Goal: Entertainment & Leisure: Consume media (video, audio)

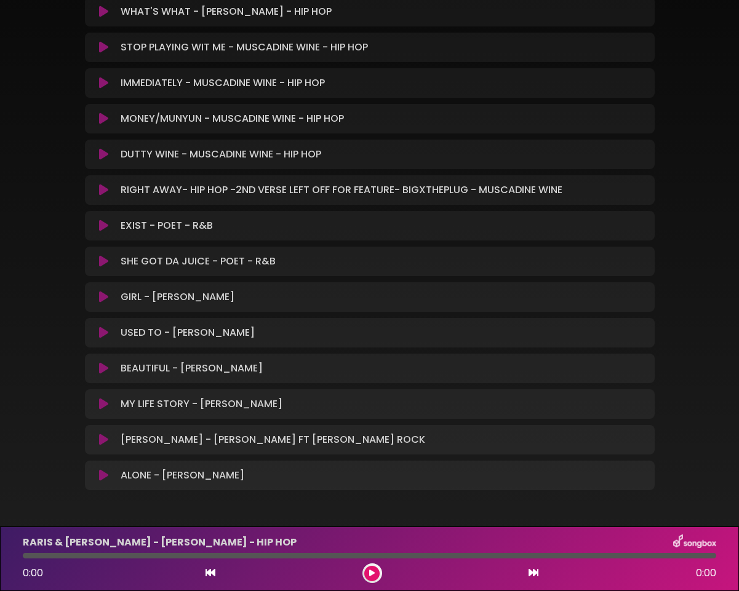
scroll to position [219, 0]
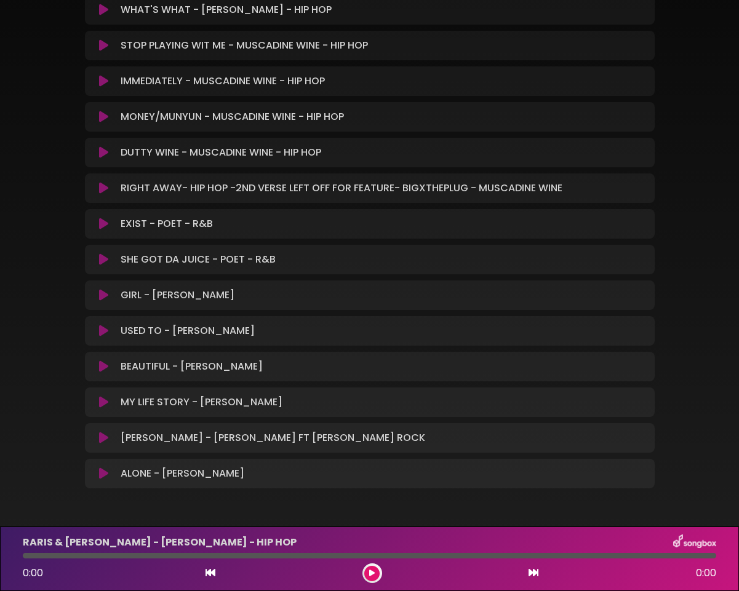
click at [381, 52] on div "STOP PLAYING WIT ME - MUSCADINE WINE - HIP HOP Loading Track..." at bounding box center [382, 45] width 532 height 15
click at [102, 44] on icon at bounding box center [103, 45] width 9 height 12
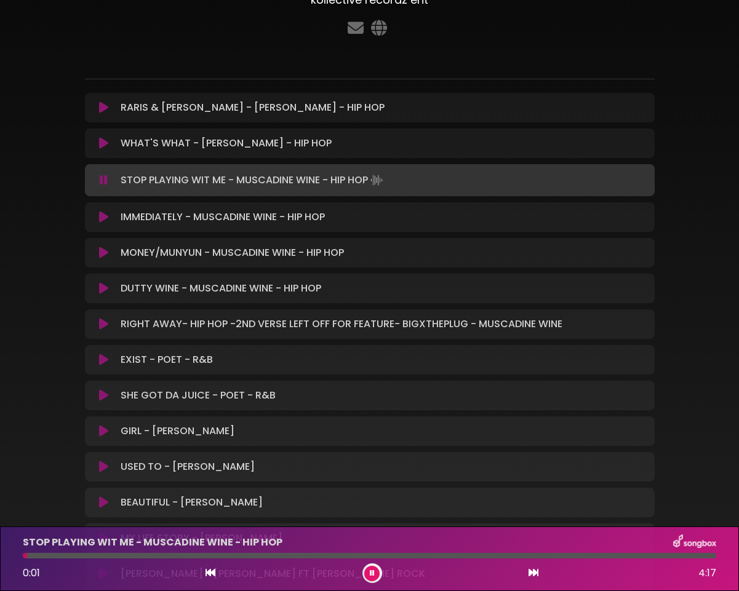
scroll to position [86, 0]
click at [76, 557] on div at bounding box center [369, 556] width 693 height 6
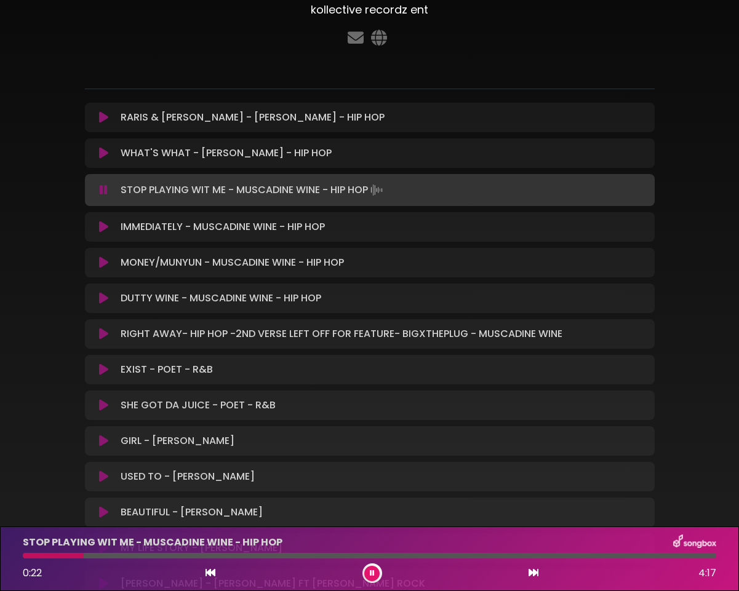
scroll to position [74, 0]
click at [103, 188] on icon at bounding box center [104, 191] width 8 height 12
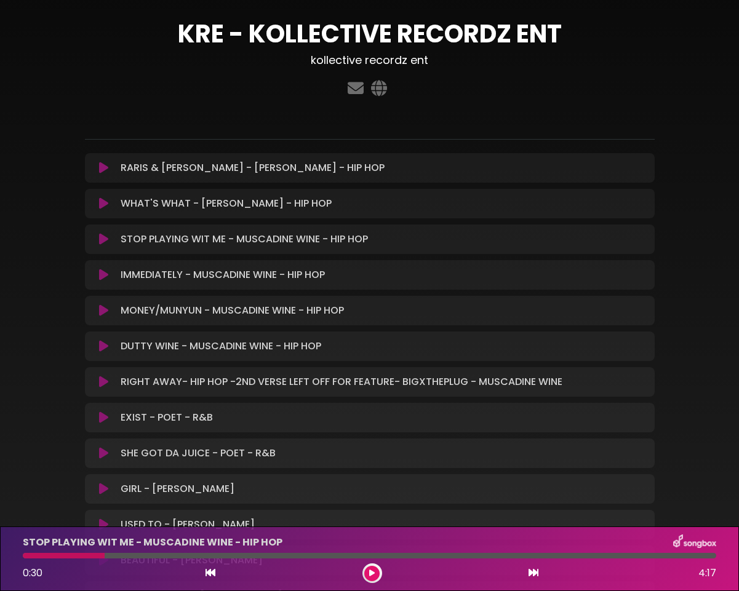
scroll to position [24, 0]
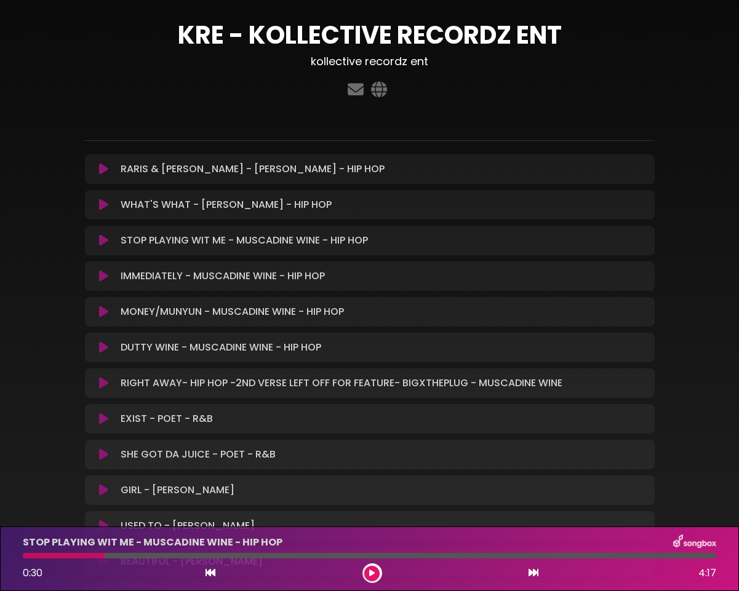
click at [108, 241] on icon at bounding box center [103, 240] width 9 height 12
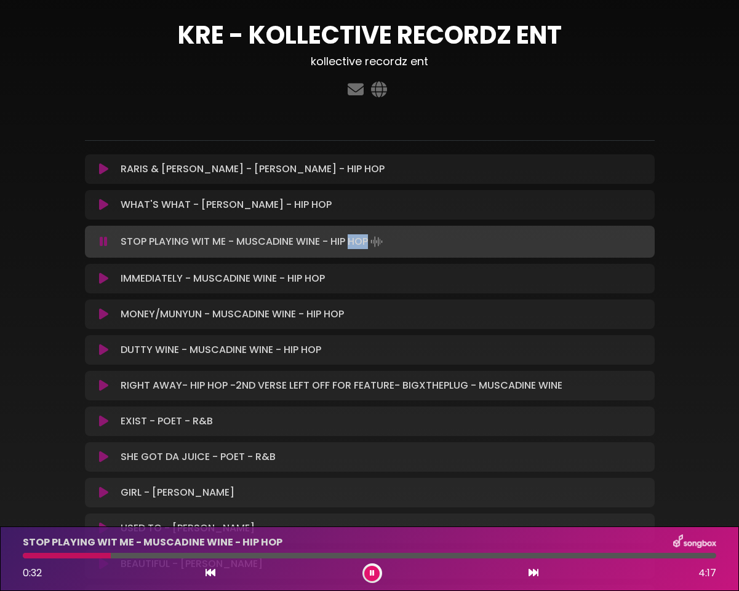
scroll to position [0, 0]
click at [289, 240] on p "STOP PLAYING WIT ME - MUSCADINE WINE - HIP HOP Loading Track..." at bounding box center [253, 241] width 265 height 17
click at [110, 241] on button at bounding box center [103, 242] width 23 height 12
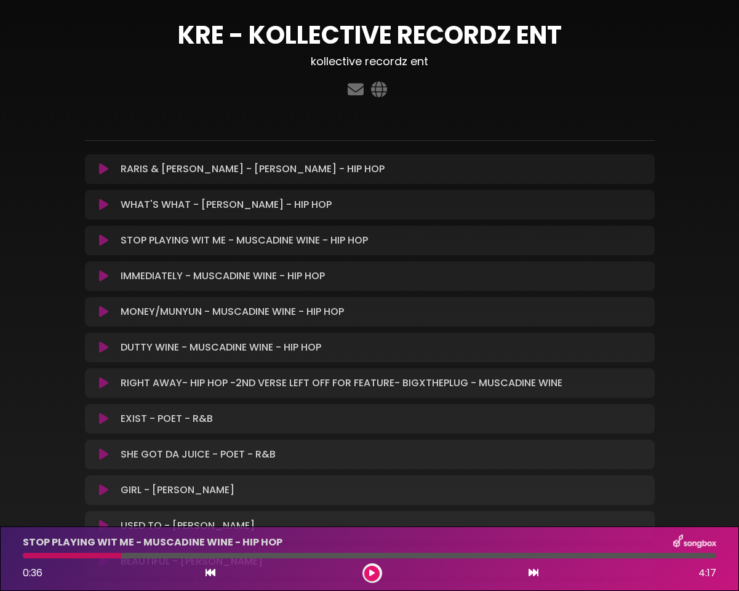
click at [110, 241] on button at bounding box center [103, 240] width 23 height 12
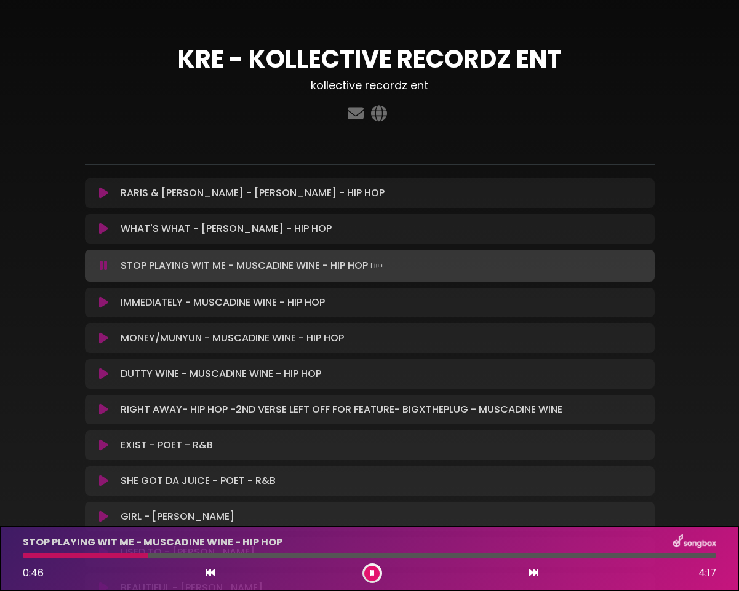
click at [378, 575] on button at bounding box center [371, 573] width 15 height 15
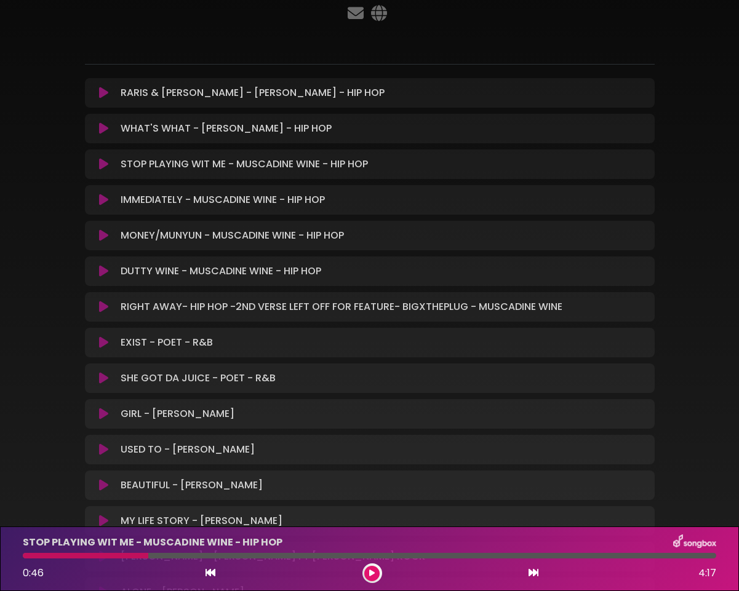
scroll to position [100, 0]
drag, startPoint x: 103, startPoint y: 380, endPoint x: 127, endPoint y: 398, distance: 30.8
click at [103, 380] on icon at bounding box center [103, 379] width 9 height 12
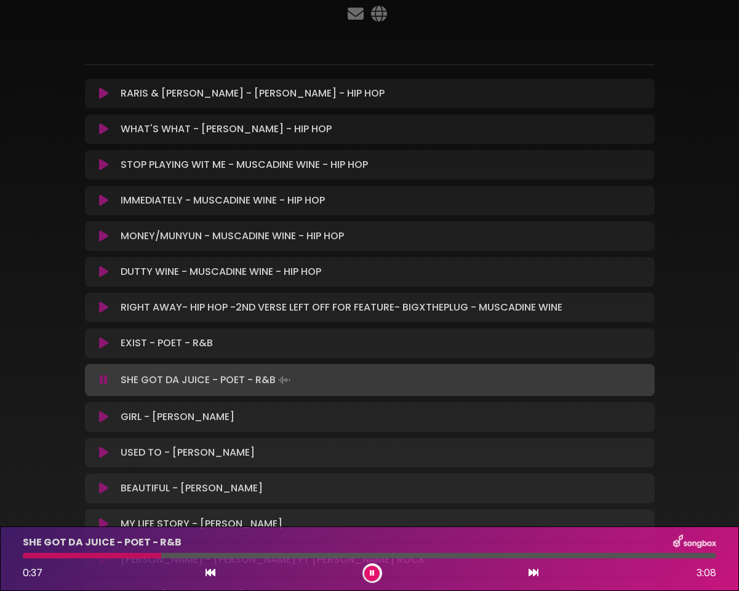
click at [54, 554] on div at bounding box center [92, 556] width 138 height 6
click at [35, 556] on div at bounding box center [39, 556] width 32 height 6
click at [376, 574] on button at bounding box center [371, 573] width 15 height 15
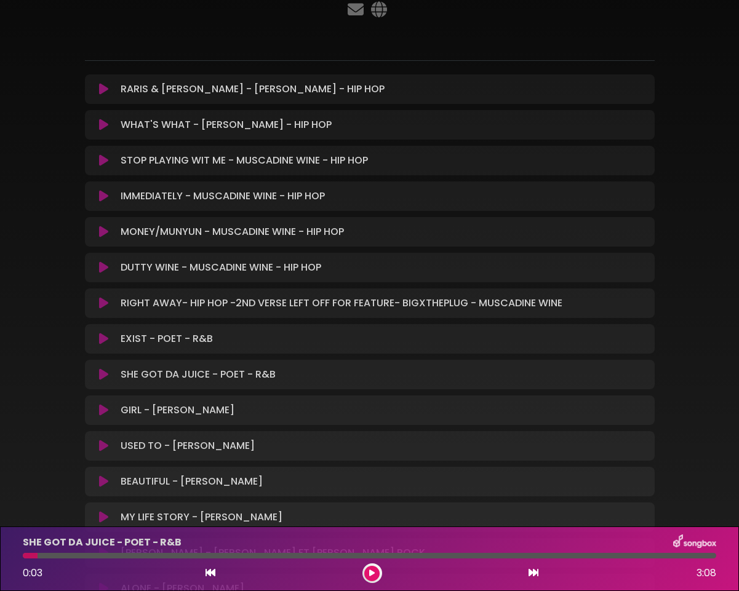
scroll to position [103, 0]
drag, startPoint x: 102, startPoint y: 375, endPoint x: 94, endPoint y: 384, distance: 12.6
click at [102, 375] on icon at bounding box center [103, 375] width 9 height 12
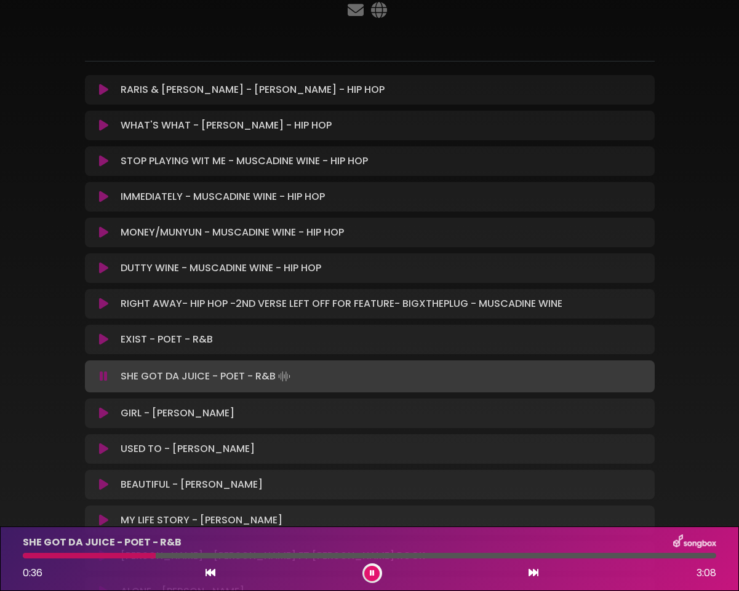
click at [373, 572] on icon at bounding box center [372, 573] width 5 height 7
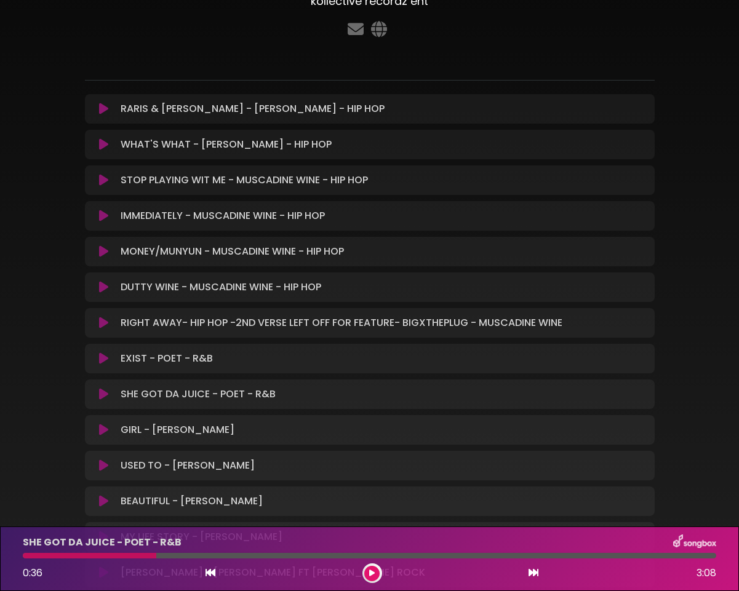
scroll to position [148, 0]
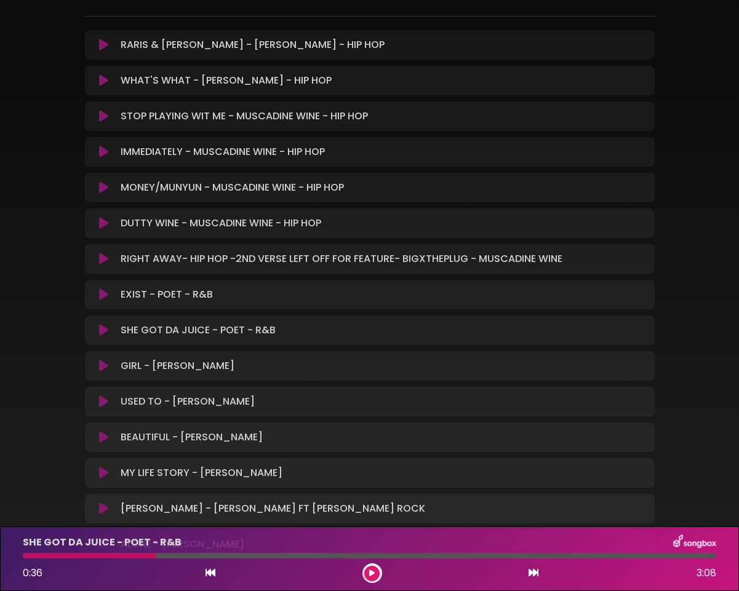
click at [375, 573] on button at bounding box center [371, 573] width 15 height 15
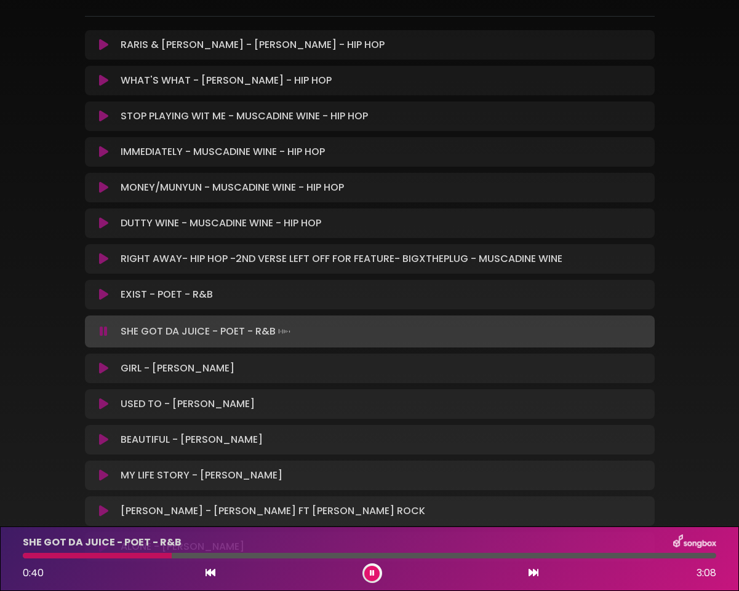
drag, startPoint x: 210, startPoint y: 556, endPoint x: 205, endPoint y: 561, distance: 6.5
click at [210, 556] on div at bounding box center [369, 556] width 693 height 6
drag, startPoint x: 373, startPoint y: 574, endPoint x: 316, endPoint y: 578, distance: 57.3
click at [373, 575] on icon at bounding box center [372, 573] width 5 height 7
